Goal: Download file/media

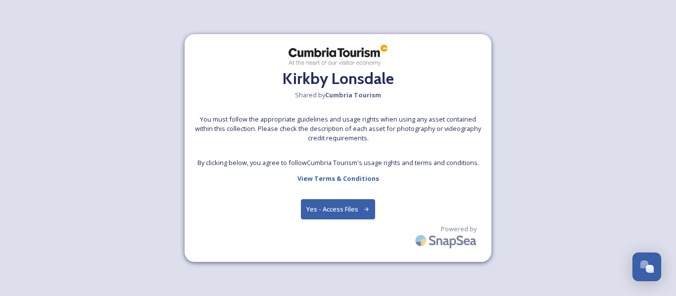
click at [322, 210] on button "Yes - Access Files" at bounding box center [338, 209] width 74 height 20
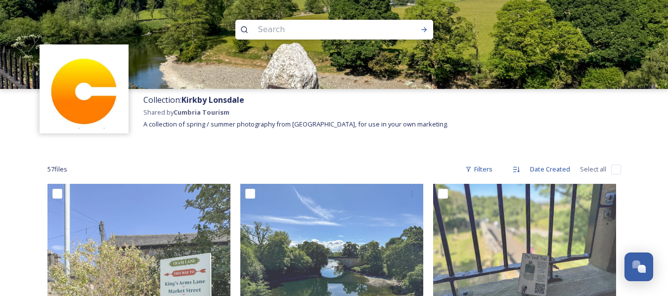
click at [615, 169] on input "checkbox" at bounding box center [617, 170] width 10 height 10
checkbox input "true"
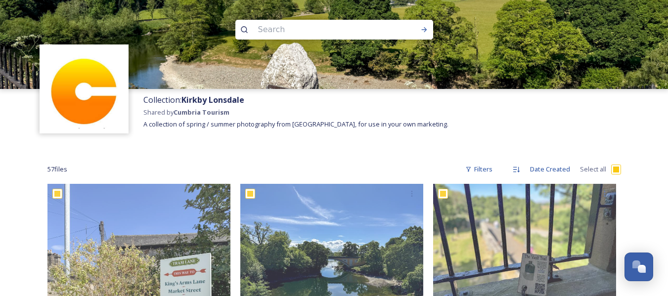
checkbox input "true"
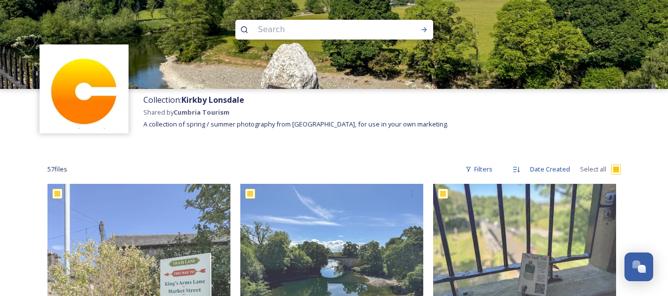
checkbox input "true"
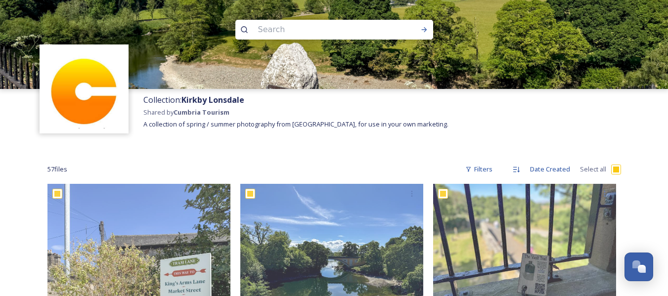
checkbox input "true"
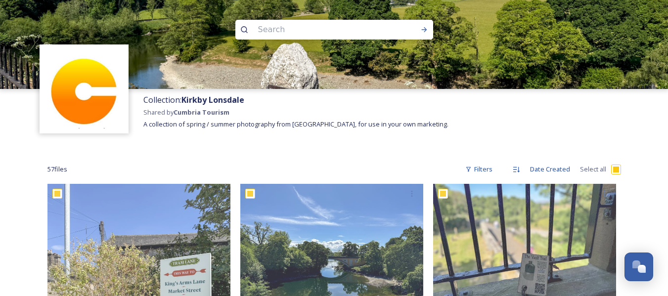
checkbox input "true"
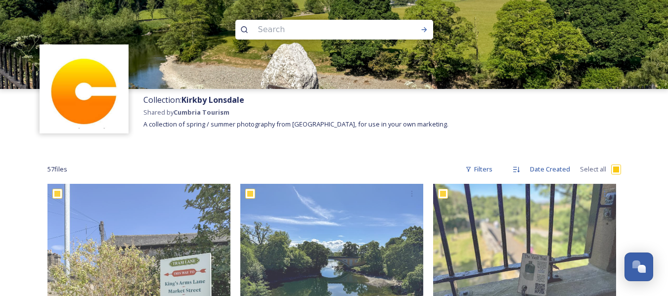
checkbox input "true"
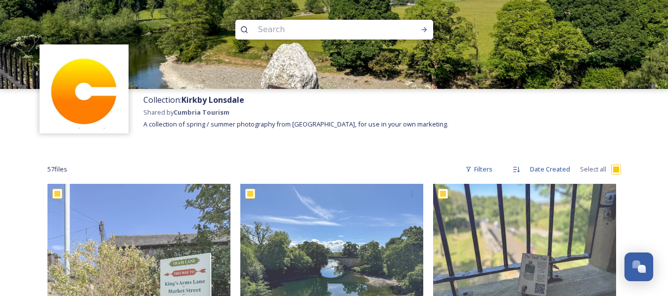
checkbox input "true"
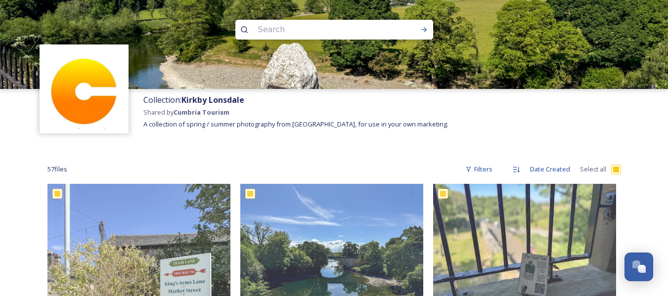
checkbox input "true"
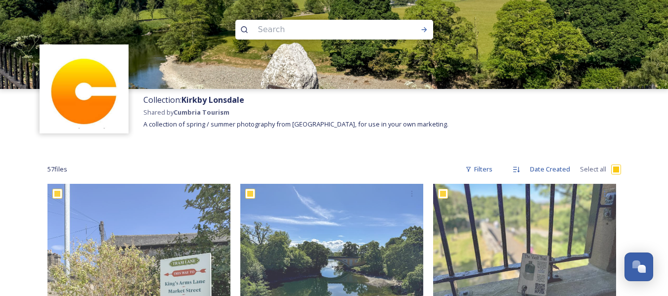
checkbox input "true"
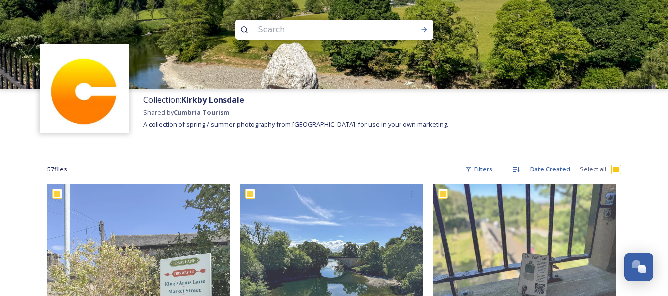
checkbox input "true"
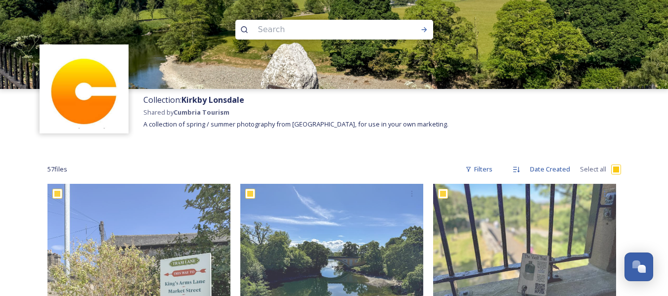
checkbox input "true"
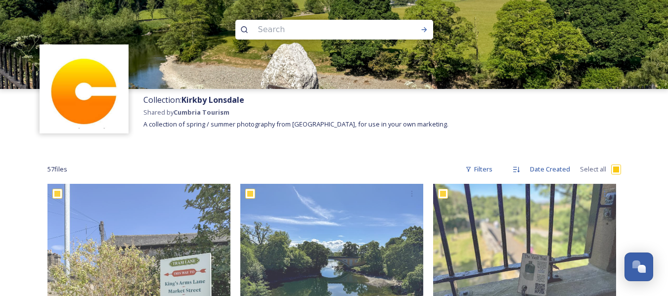
checkbox input "true"
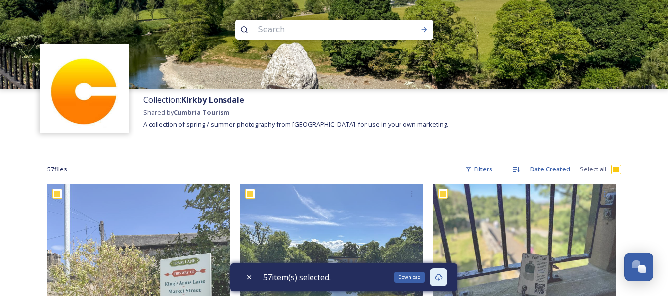
click at [440, 278] on icon at bounding box center [439, 278] width 8 height 8
click at [420, 279] on div "Download" at bounding box center [409, 277] width 31 height 11
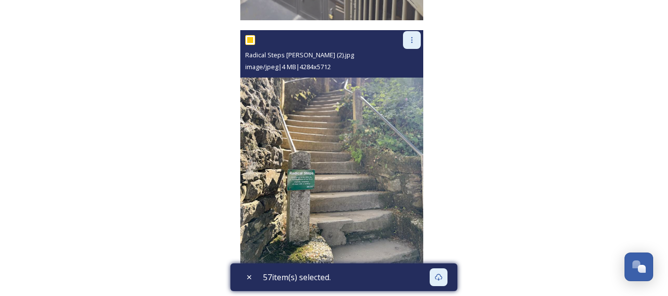
scroll to position [4120, 0]
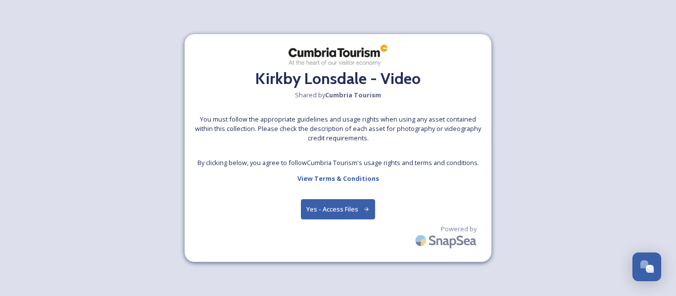
click at [333, 205] on button "Yes - Access Files" at bounding box center [338, 209] width 74 height 20
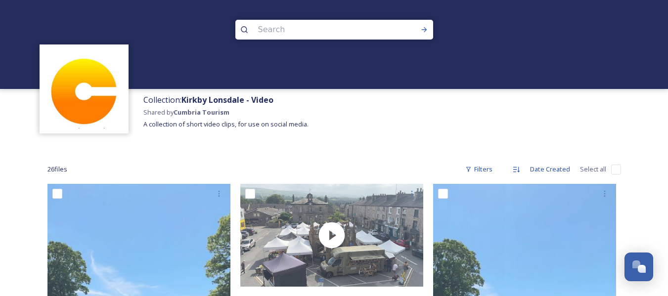
click at [620, 170] on input "checkbox" at bounding box center [617, 170] width 10 height 10
checkbox input "true"
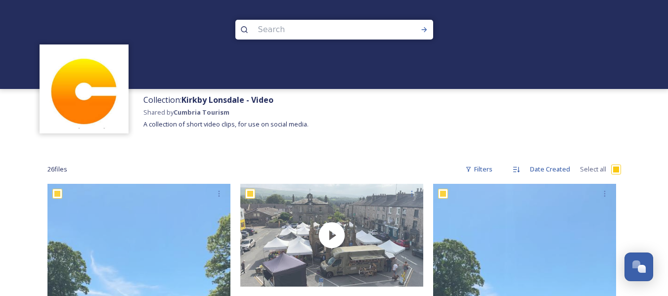
checkbox input "true"
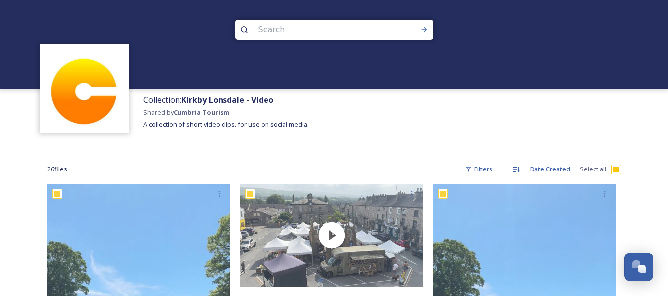
checkbox input "true"
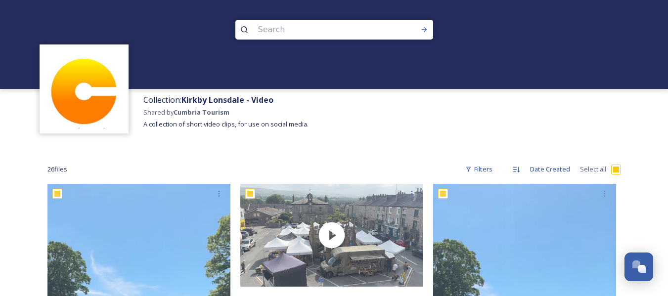
checkbox input "true"
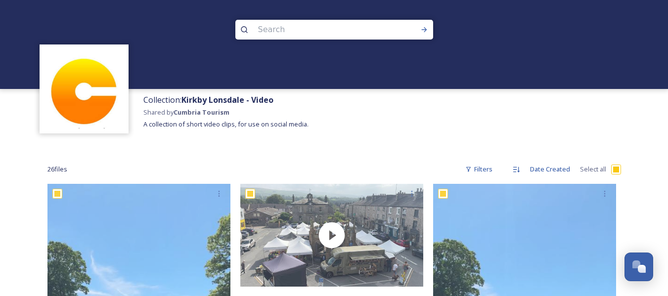
checkbox input "true"
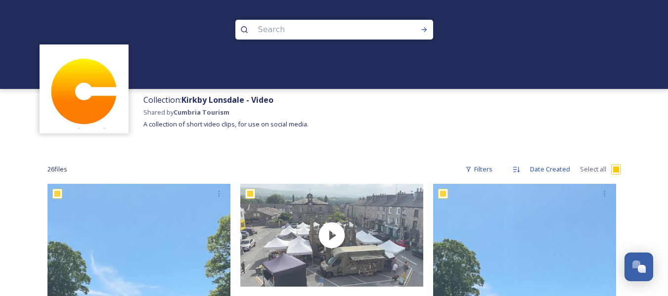
checkbox input "true"
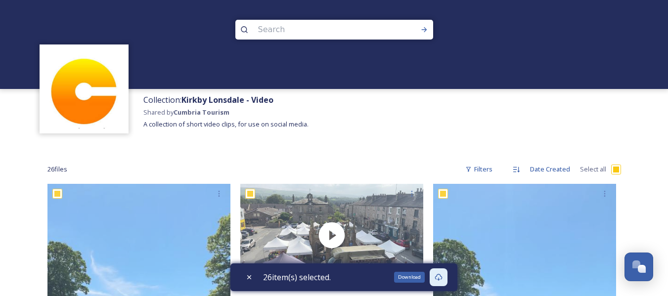
click at [440, 278] on icon at bounding box center [439, 278] width 8 height 8
click at [402, 280] on div "26 item(s) selected." at bounding box center [344, 278] width 227 height 28
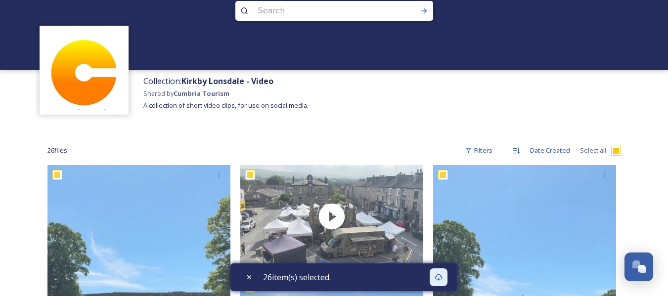
scroll to position [62, 0]
